Goal: Task Accomplishment & Management: Use online tool/utility

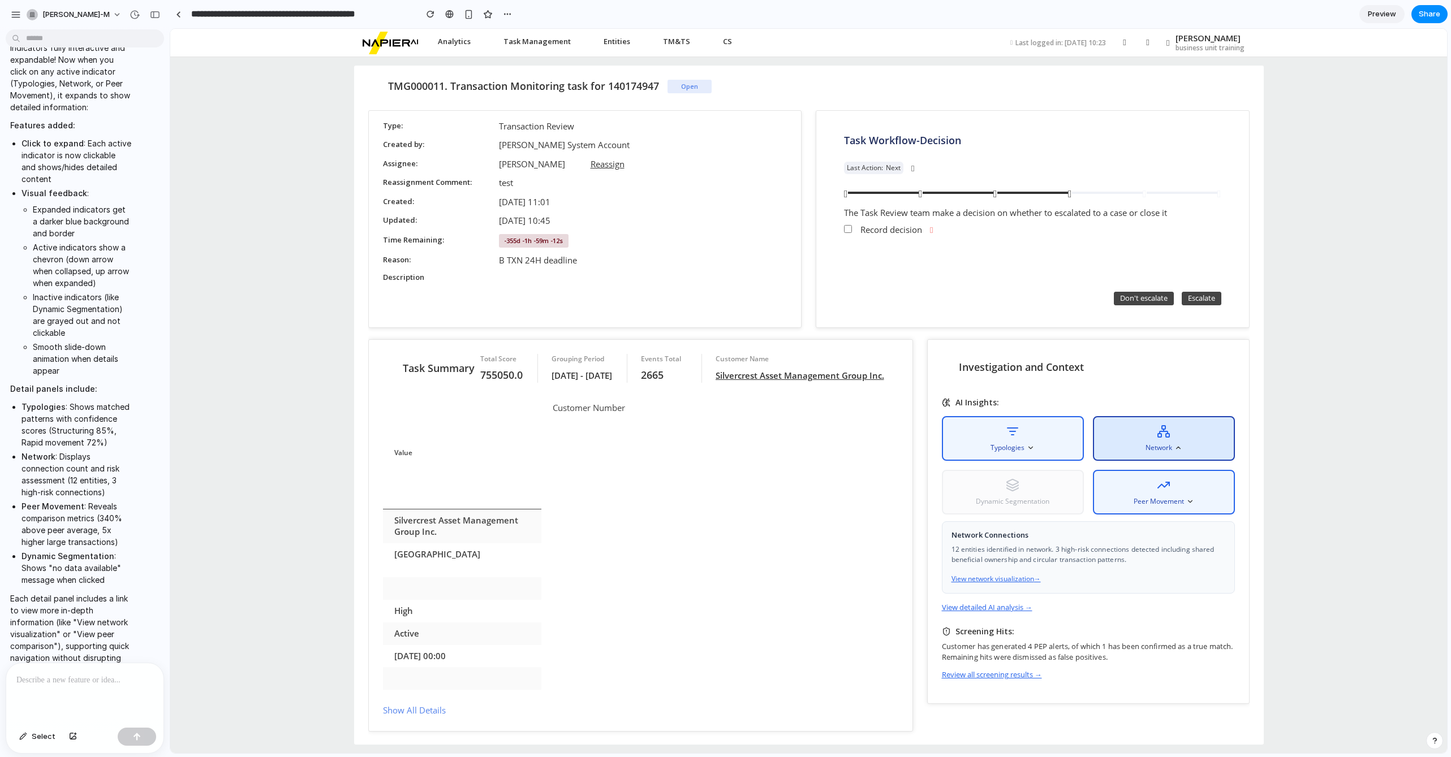
click at [1152, 522] on div "Network Connections 12 entities identified in network. 3 high-risk connections …" at bounding box center [1088, 558] width 293 height 72
click at [1019, 430] on icon at bounding box center [1013, 431] width 14 height 14
click at [1327, 384] on div "TMG000011. Transaction Monitoring task for 140174947 Open Type Transaction Revi…" at bounding box center [808, 405] width 1277 height 696
click at [1181, 443] on icon at bounding box center [1178, 447] width 8 height 8
click at [1069, 449] on div "Typologies" at bounding box center [1013, 437] width 142 height 45
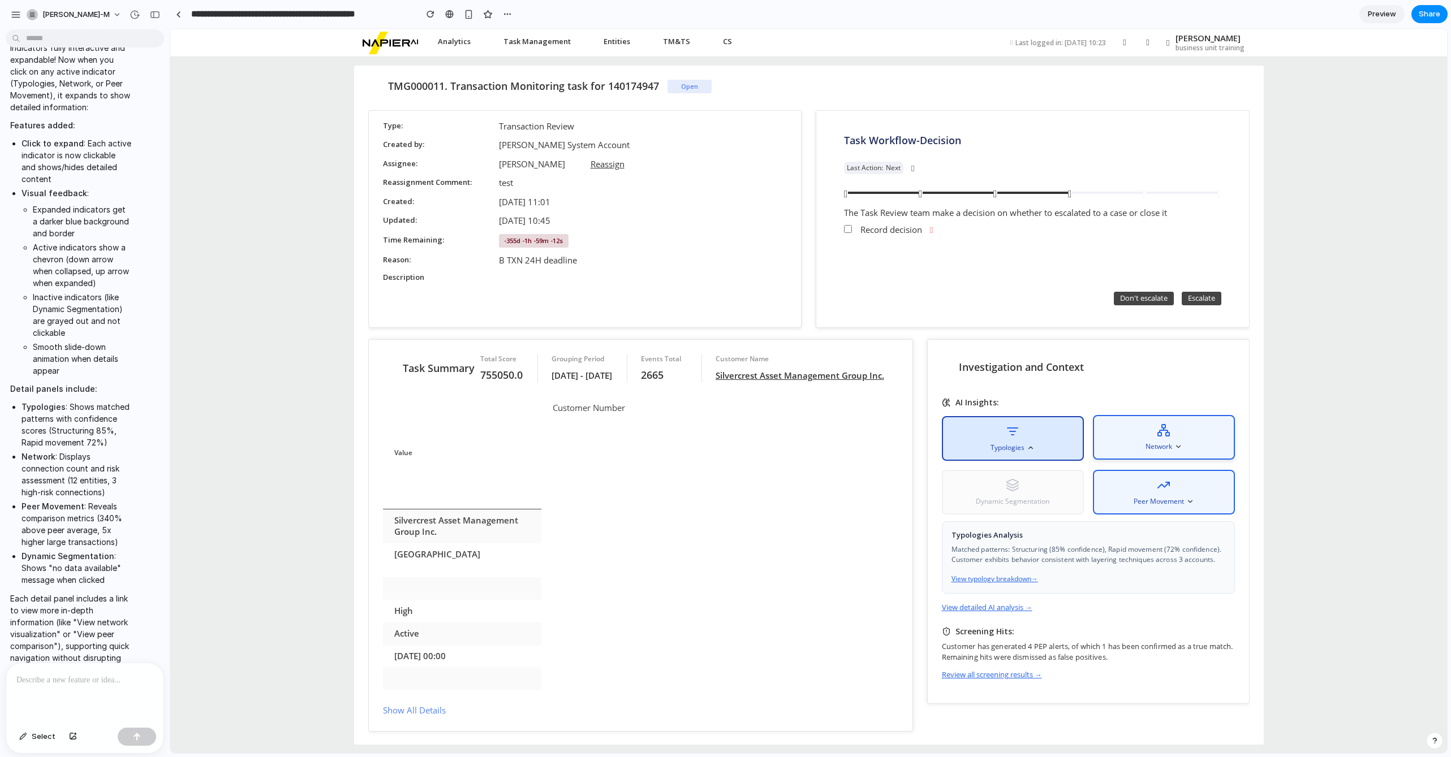
click at [1187, 446] on div "Network" at bounding box center [1164, 437] width 142 height 45
click at [1064, 430] on div "Typologies" at bounding box center [1013, 437] width 142 height 45
click at [1199, 430] on div "Network" at bounding box center [1164, 437] width 142 height 45
click at [1024, 442] on span "Typologies" at bounding box center [1008, 447] width 34 height 10
